Goal: Task Accomplishment & Management: Use online tool/utility

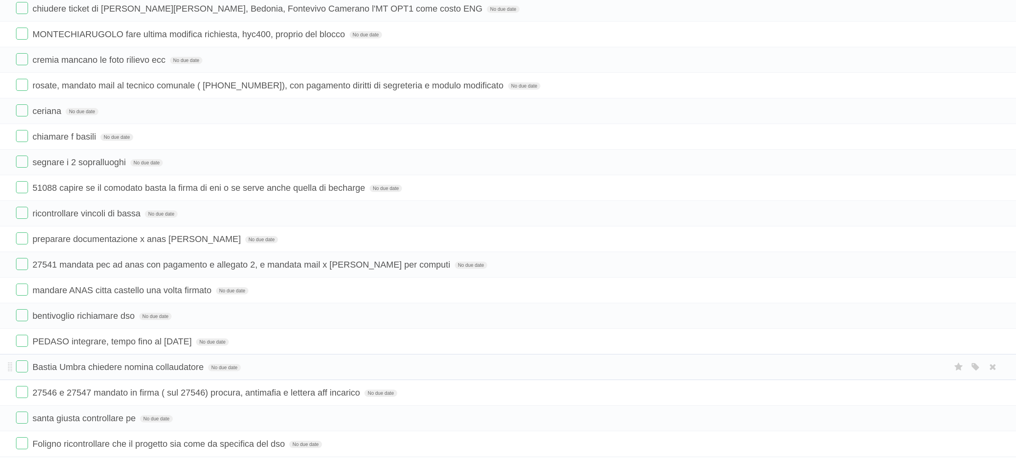
scroll to position [640, 0]
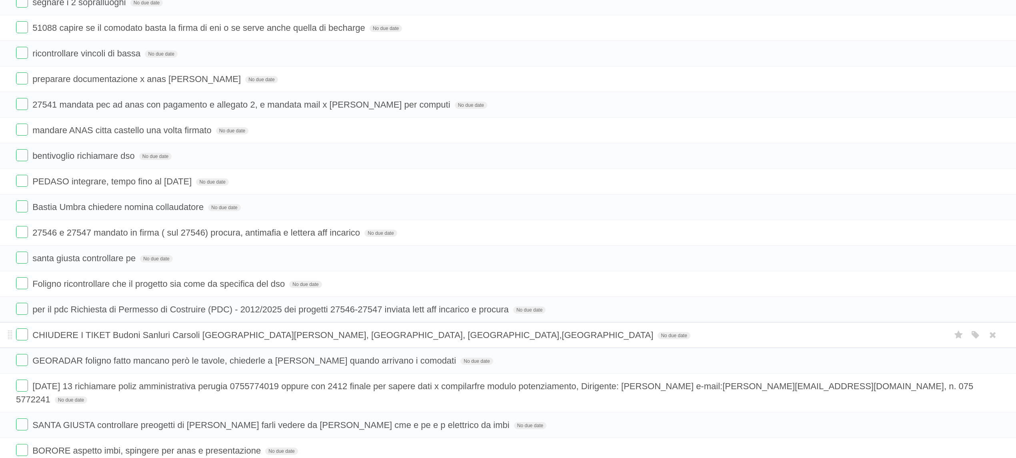
click at [384, 348] on li "CHIUDERE I TIKET Budoni Sanluri Carsoli Borore castel san giovanni, bedonia, ca…" at bounding box center [508, 335] width 1016 height 26
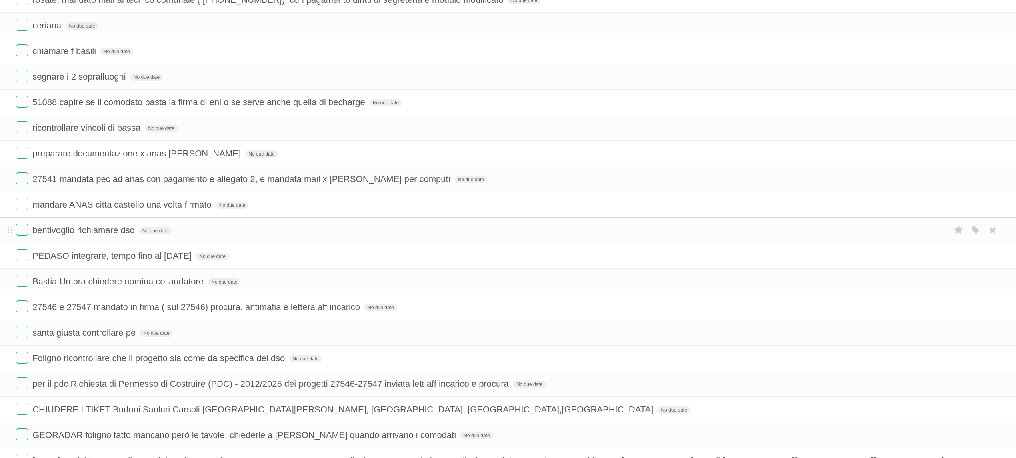
scroll to position [640, 0]
